Goal: Task Accomplishment & Management: Use online tool/utility

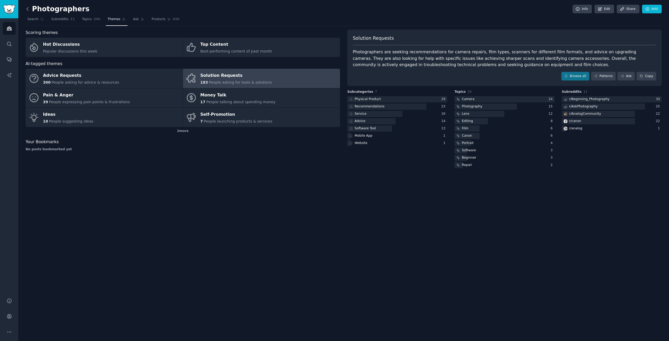
click at [29, 8] on icon at bounding box center [27, 8] width 5 height 5
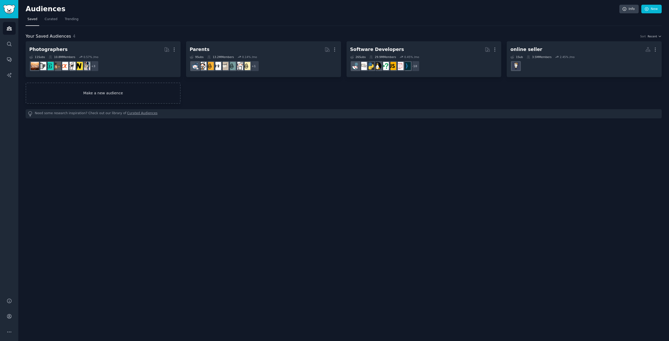
click at [95, 91] on link "Make a new audience" at bounding box center [103, 93] width 155 height 21
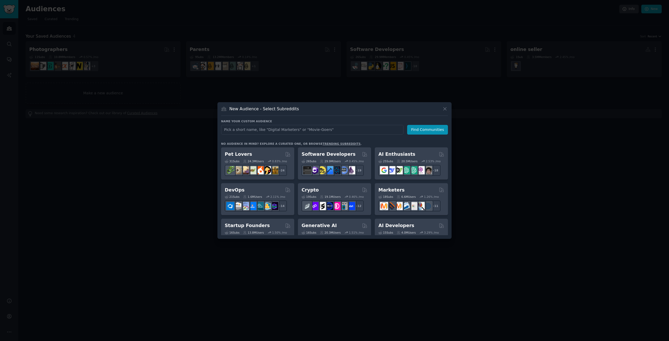
click at [267, 130] on input "text" at bounding box center [312, 130] width 183 height 10
type input "[MEDICAL_DATA]"
click at [414, 129] on button "Find Communities" at bounding box center [427, 130] width 41 height 10
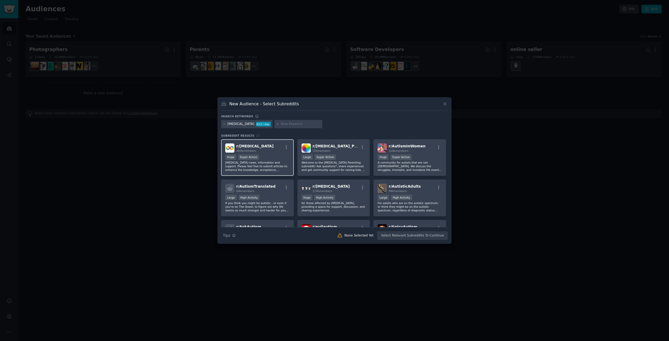
click at [242, 145] on span "r/ [MEDICAL_DATA]" at bounding box center [254, 146] width 37 height 4
click at [342, 148] on span "r/ [MEDICAL_DATA]_Parenting" at bounding box center [342, 146] width 59 height 4
click at [402, 147] on span "r/ AutismInWomen" at bounding box center [407, 146] width 37 height 4
click at [261, 189] on span "r/ AutismTranslated" at bounding box center [255, 186] width 39 height 4
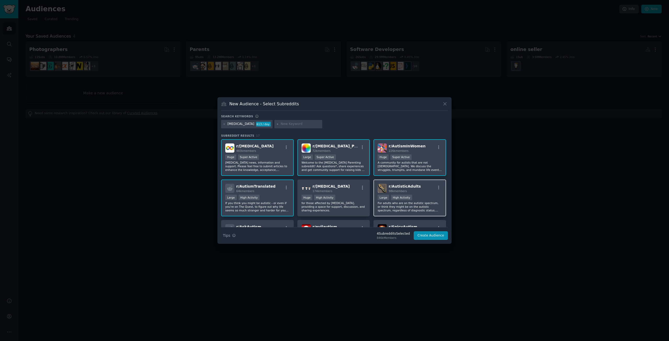
drag, startPoint x: 394, startPoint y: 187, endPoint x: 381, endPoint y: 187, distance: 13.1
click at [394, 187] on span "r/ AutisticAdults" at bounding box center [405, 186] width 32 height 4
click at [341, 188] on div "r/ [MEDICAL_DATA] 174k members" at bounding box center [334, 188] width 64 height 9
click at [437, 236] on button "Create Audience" at bounding box center [431, 235] width 35 height 9
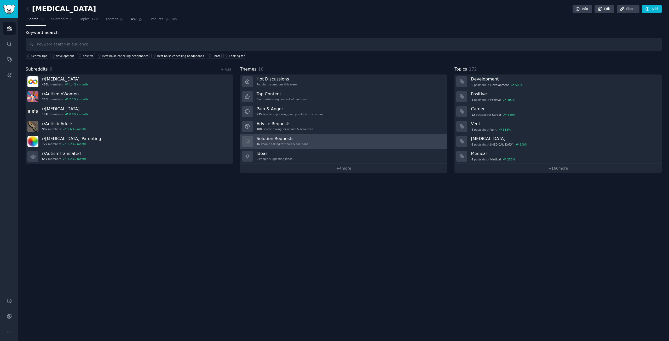
click at [295, 138] on h3 "Solution Requests" at bounding box center [283, 138] width 52 height 5
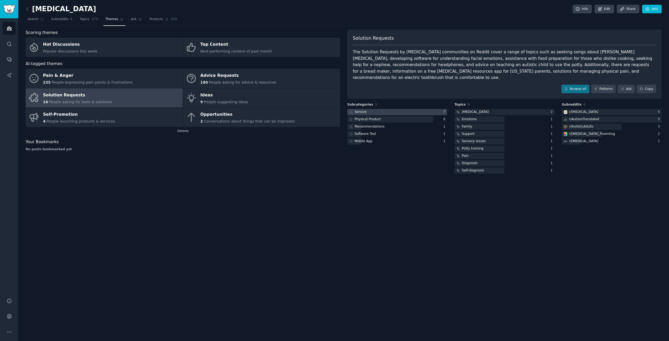
click at [362, 110] on div "Service" at bounding box center [361, 112] width 12 height 5
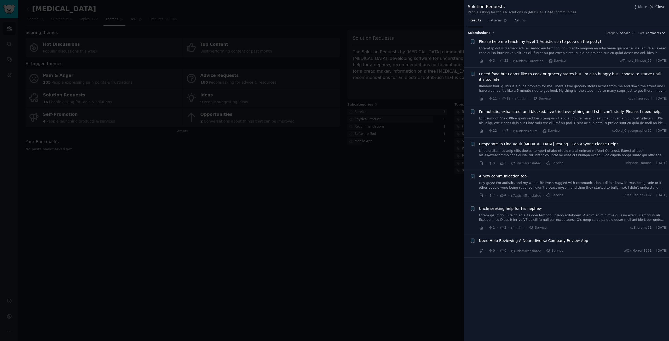
drag, startPoint x: 662, startPoint y: 7, endPoint x: 657, endPoint y: 6, distance: 5.5
click at [662, 7] on span "Close" at bounding box center [661, 6] width 10 height 5
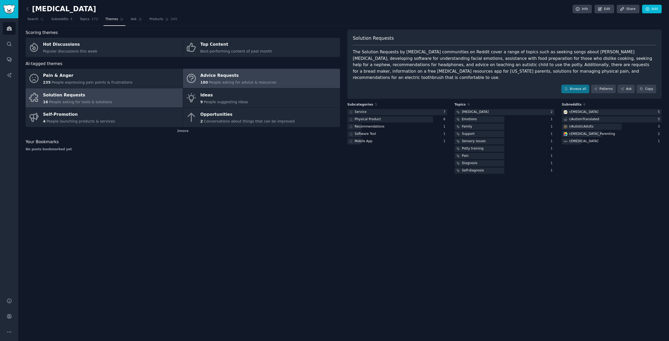
click at [234, 81] on span "People asking for advice & resources" at bounding box center [242, 82] width 67 height 4
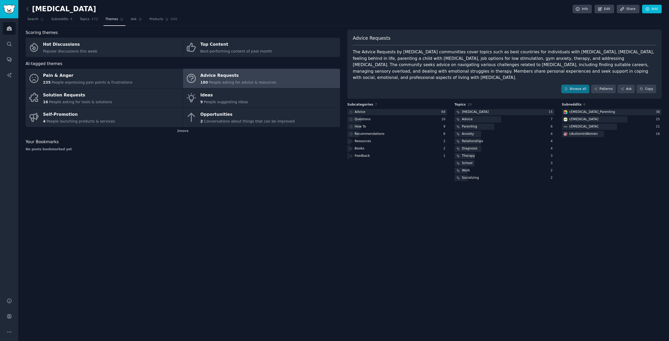
click at [367, 15] on nav "Search Subreddits 6 Topics 172 Themes Ask Products 345" at bounding box center [344, 20] width 636 height 11
click at [85, 21] on span "Topics" at bounding box center [85, 19] width 10 height 5
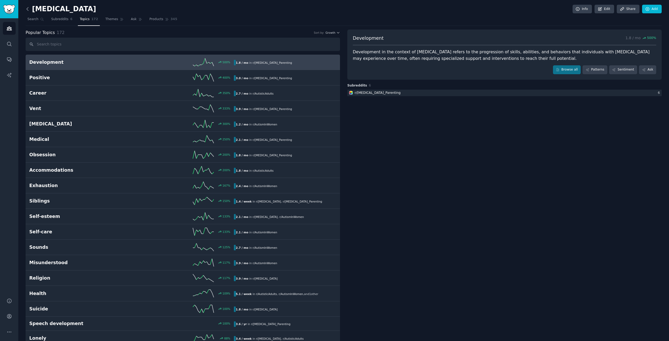
click at [29, 10] on icon at bounding box center [27, 8] width 5 height 5
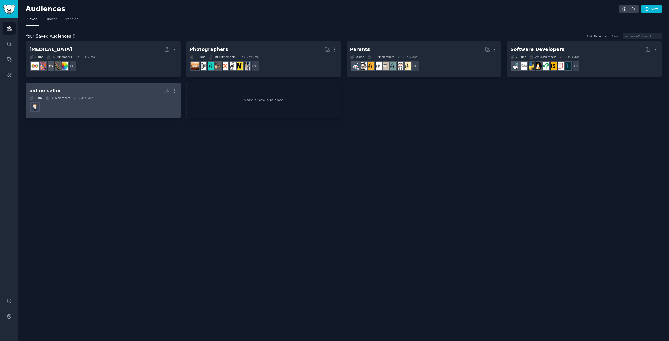
click at [61, 89] on h2 "online seller More" at bounding box center [103, 90] width 148 height 9
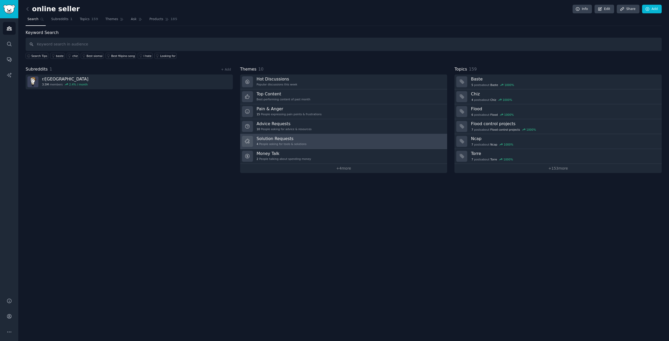
click at [282, 140] on div "Solution Requests 4 People asking for tools & solutions" at bounding box center [282, 141] width 50 height 11
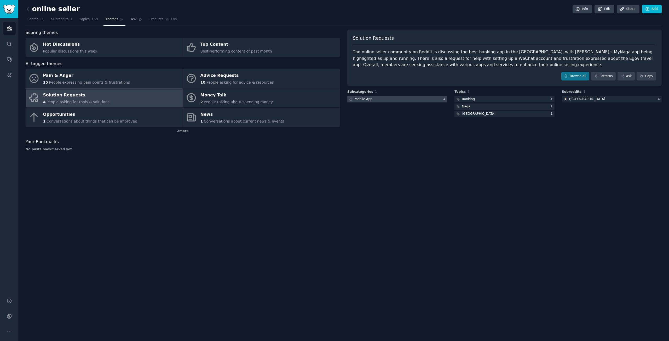
click at [355, 98] on div "Mobile App" at bounding box center [364, 99] width 18 height 5
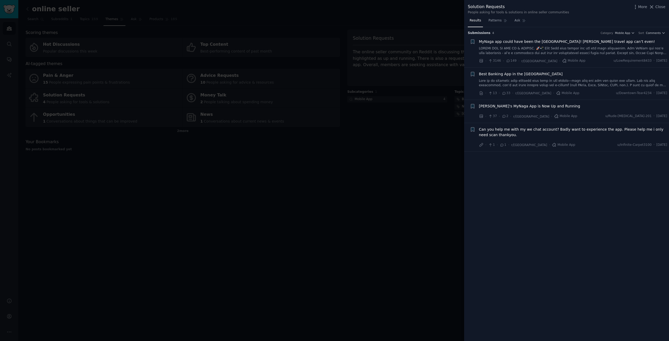
click at [383, 157] on div at bounding box center [334, 170] width 669 height 341
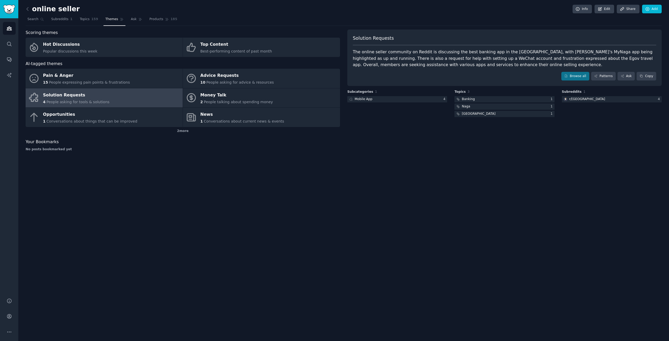
click at [389, 118] on div "Solution Requests The online seller community on Reddit is discussing the best …" at bounding box center [504, 93] width 315 height 126
click at [419, 12] on div "online seller Info Edit Share Add" at bounding box center [344, 10] width 636 height 11
